Goal: Check status: Check status

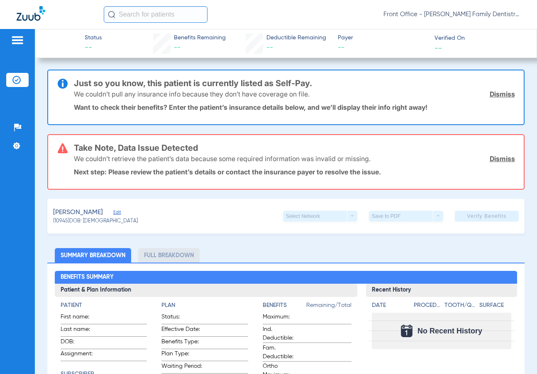
click at [491, 158] on link "Dismiss" at bounding box center [501, 159] width 25 height 8
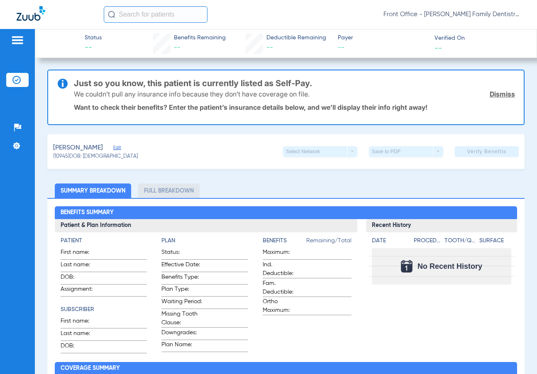
click at [495, 96] on link "Dismiss" at bounding box center [501, 94] width 25 height 8
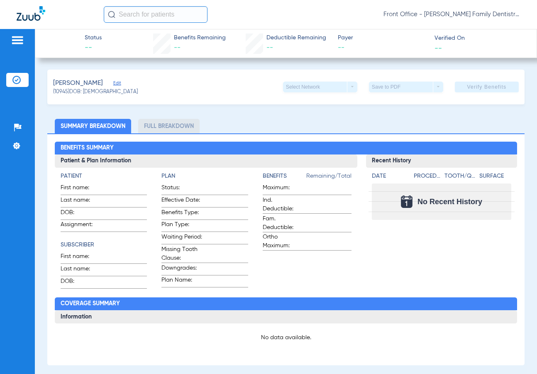
click at [475, 83] on app-verify-button "Verify Benefits" at bounding box center [487, 87] width 64 height 11
click at [476, 86] on app-verify-button "Verify Benefits" at bounding box center [487, 87] width 64 height 11
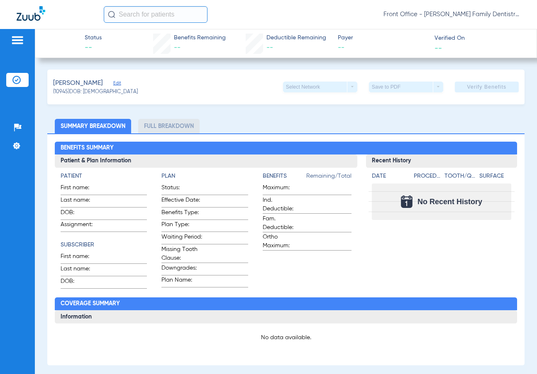
click at [476, 85] on app-verify-button "Verify Benefits" at bounding box center [487, 87] width 64 height 11
click at [397, 265] on div "Recent History Date Procedure Tooth/Quad Surface No Recent History" at bounding box center [441, 222] width 151 height 134
click at [426, 249] on div "Recent History Date Procedure Tooth/Quad Surface No Recent History" at bounding box center [441, 222] width 151 height 134
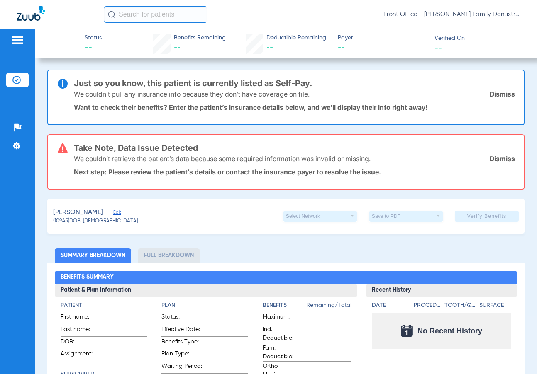
click at [491, 159] on link "Dismiss" at bounding box center [501, 159] width 25 height 8
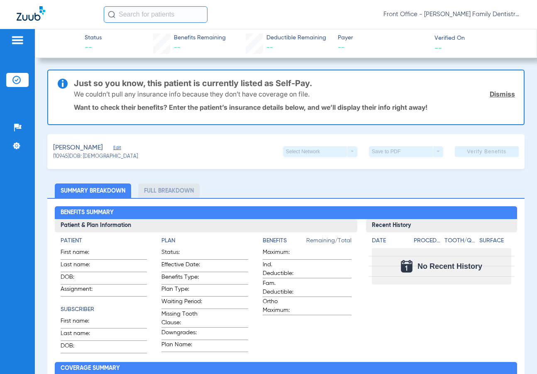
click at [489, 96] on link "Dismiss" at bounding box center [501, 94] width 25 height 8
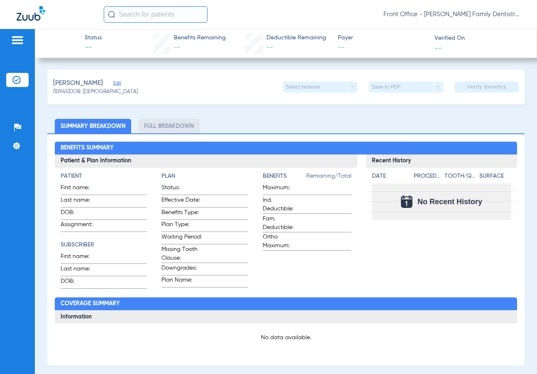
drag, startPoint x: 414, startPoint y: 263, endPoint x: 425, endPoint y: 228, distance: 36.6
click at [416, 265] on div "Recent History Date Procedure Tooth/Quad Surface No Recent History" at bounding box center [441, 222] width 151 height 134
click at [474, 86] on app-verify-button "Verify Benefits" at bounding box center [487, 87] width 64 height 11
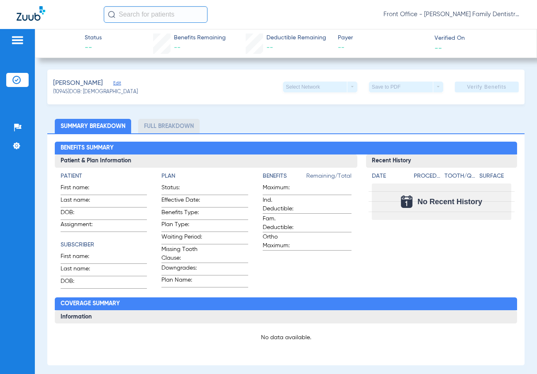
click at [158, 131] on li "Full Breakdown" at bounding box center [168, 126] width 61 height 15
click at [107, 128] on li "Summary Breakdown" at bounding box center [93, 126] width 76 height 15
click at [444, 39] on span "Verified On" at bounding box center [478, 38] width 89 height 9
